Goal: Find contact information: Find contact information

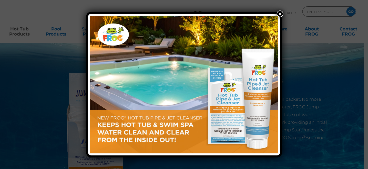
click at [280, 14] on button "×" at bounding box center [280, 14] width 7 height 7
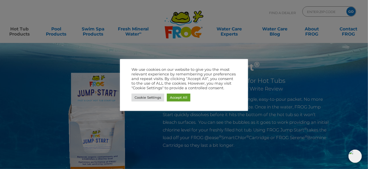
click at [327, 66] on div at bounding box center [184, 84] width 368 height 169
click at [188, 98] on link "Accept All" at bounding box center [179, 98] width 24 height 8
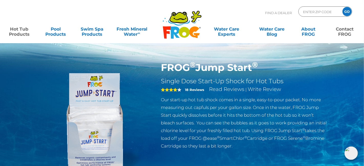
click at [344, 31] on link "Contact FROG" at bounding box center [345, 29] width 28 height 10
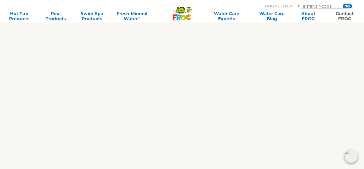
scroll to position [282, 0]
